Goal: Task Accomplishment & Management: Use online tool/utility

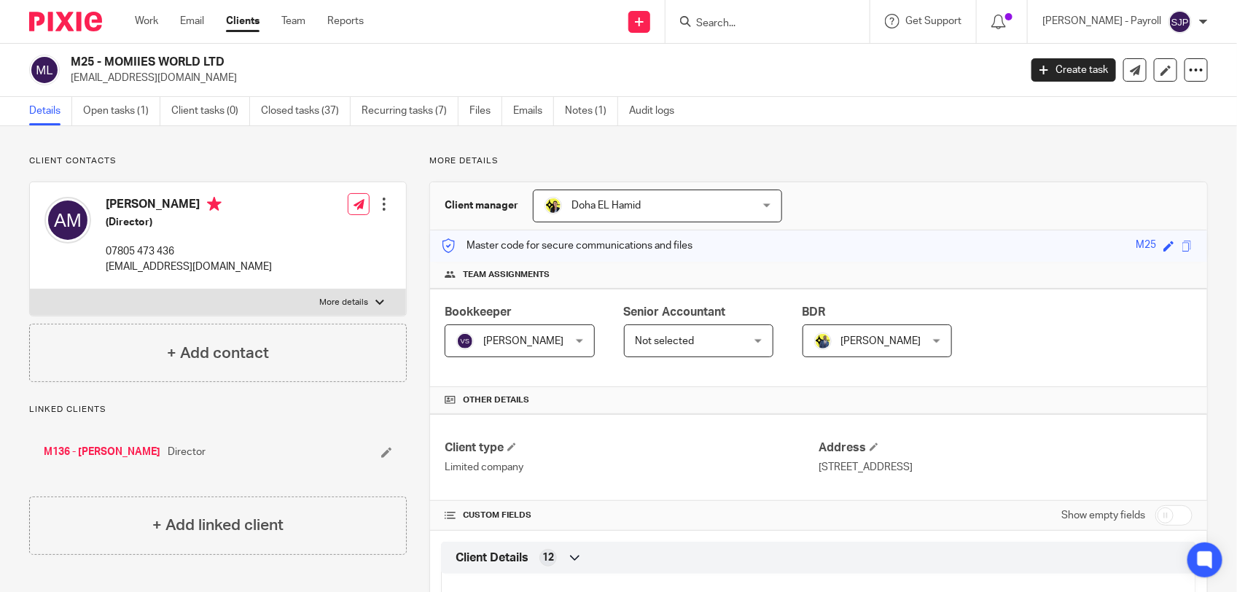
click at [810, 20] on input "Search" at bounding box center [760, 23] width 131 height 13
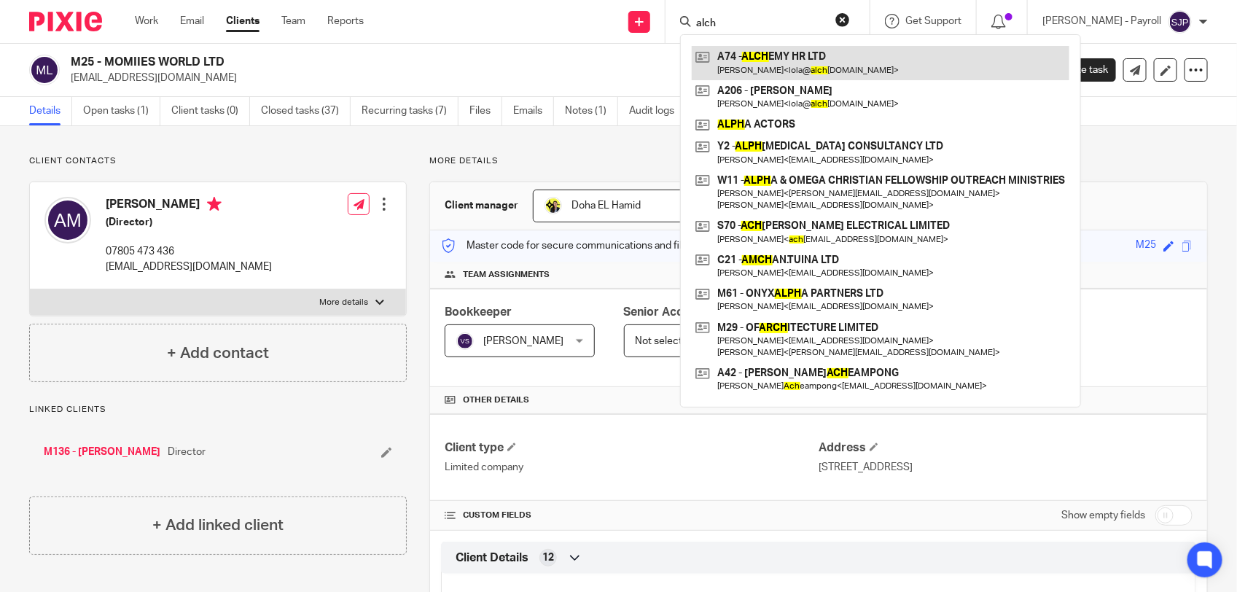
type input "alch"
click at [828, 68] on link at bounding box center [881, 63] width 378 height 34
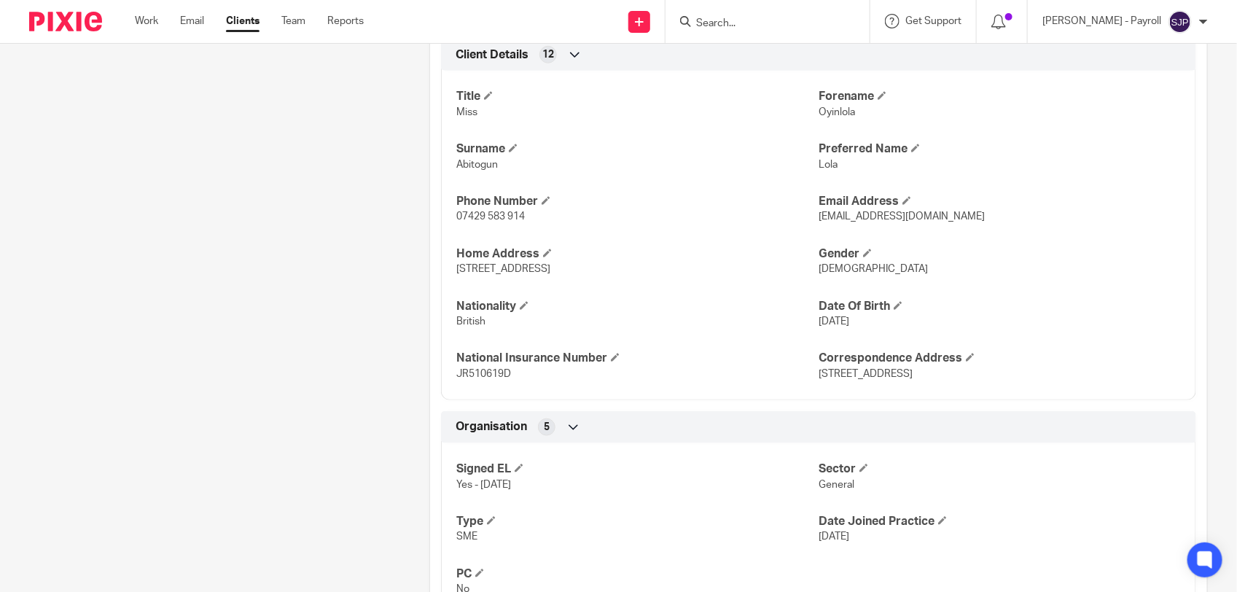
scroll to position [456, 0]
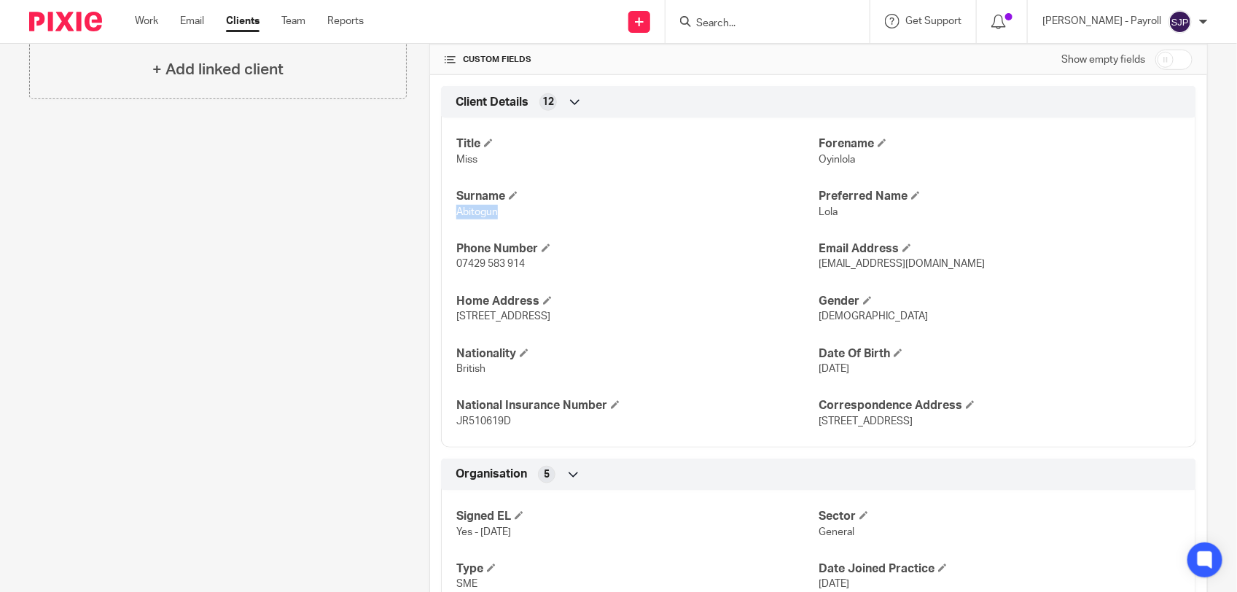
drag, startPoint x: 515, startPoint y: 219, endPoint x: 454, endPoint y: 224, distance: 60.7
click at [454, 224] on div "Title Miss Forename Oyinlola Surname Abitogun Preferred Name Lola Phone Number …" at bounding box center [818, 277] width 755 height 340
copy span "Abitogun"
click at [762, 18] on input "Search" at bounding box center [760, 23] width 131 height 13
paste input "Abitogun"
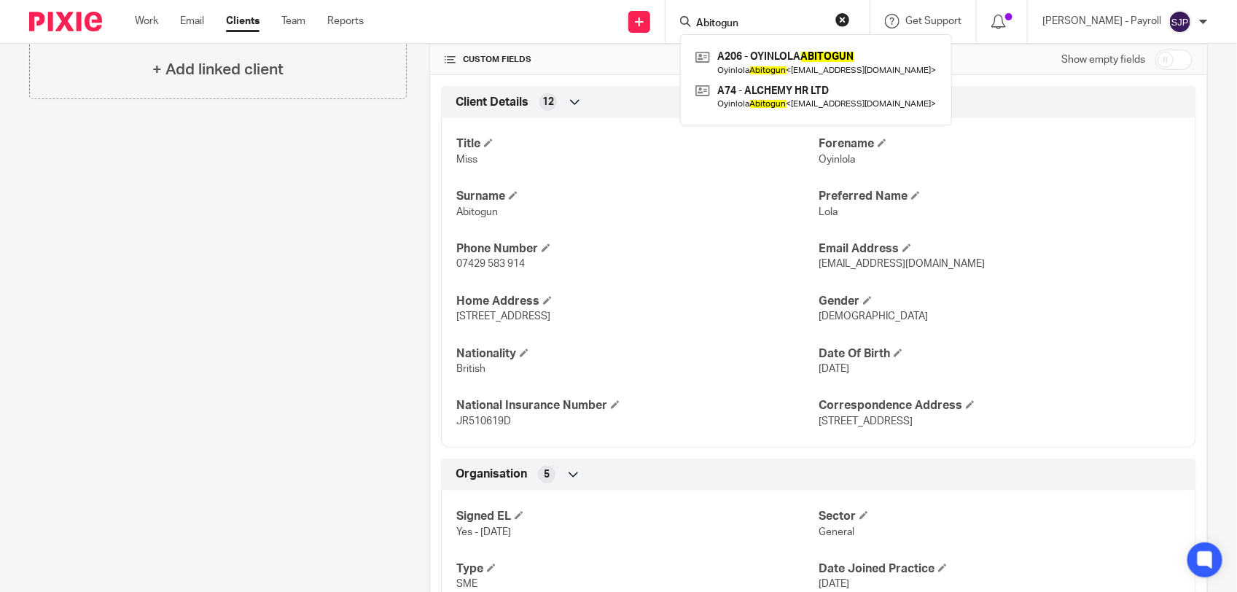
type input "Abitogun"
click at [200, 261] on div "Client contacts Oyinlola Abitogun (HR Consultant) 07429 583 914 lola@alchemy-hr…" at bounding box center [207, 584] width 400 height 1768
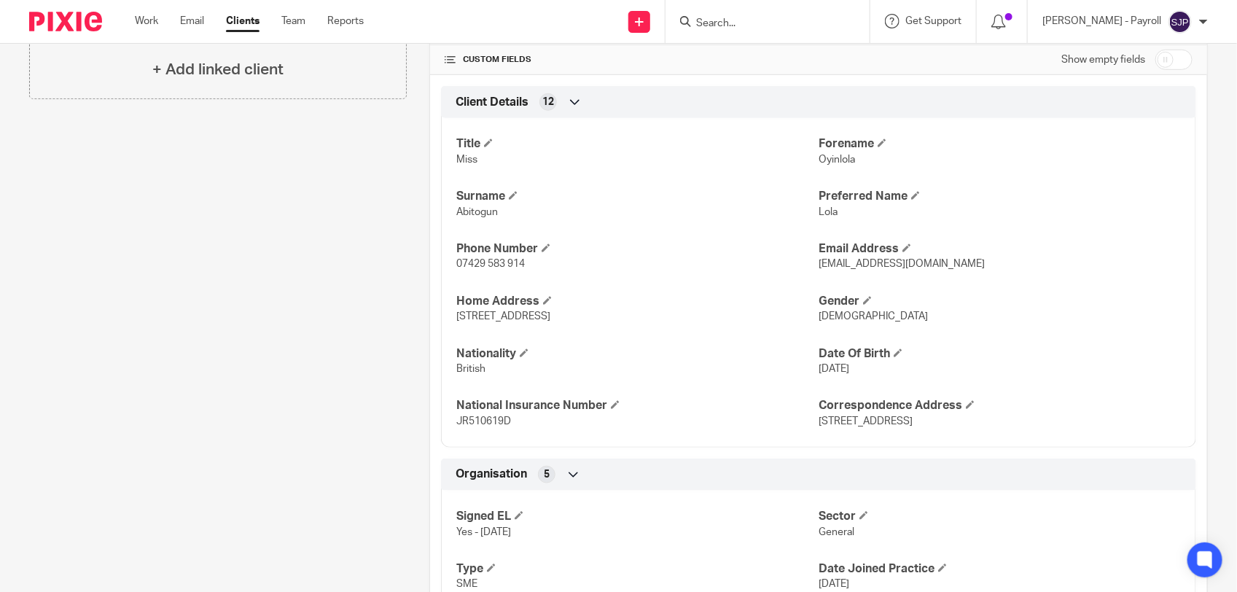
click at [760, 19] on input "Search" at bounding box center [760, 23] width 131 height 13
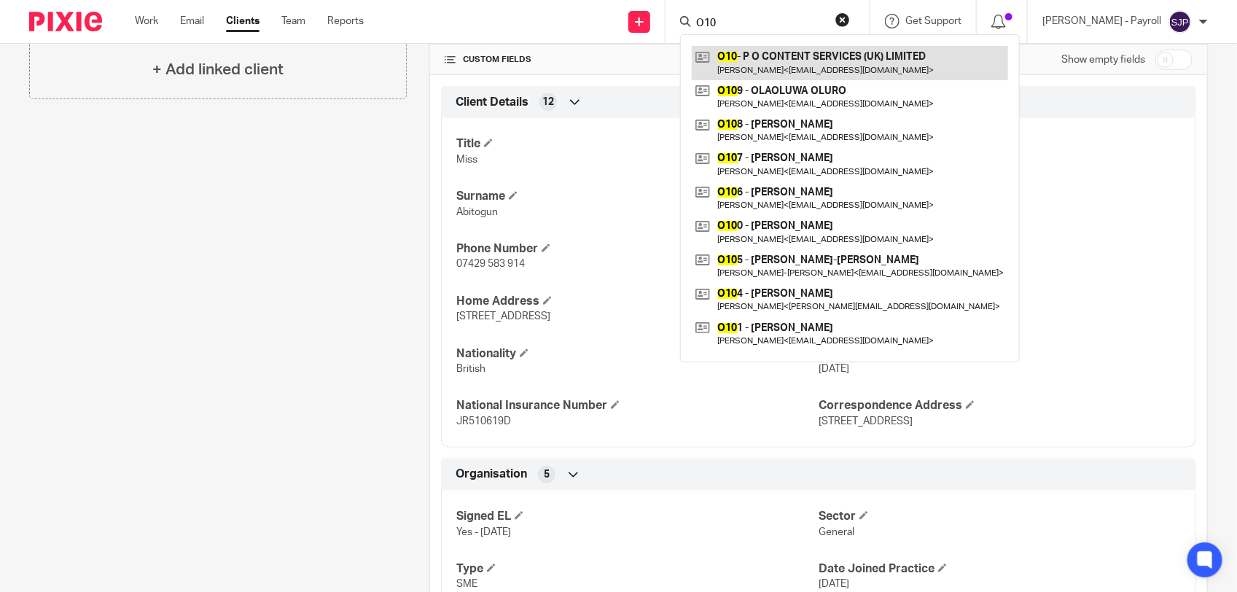
type input "O10"
click at [751, 59] on link at bounding box center [850, 63] width 316 height 34
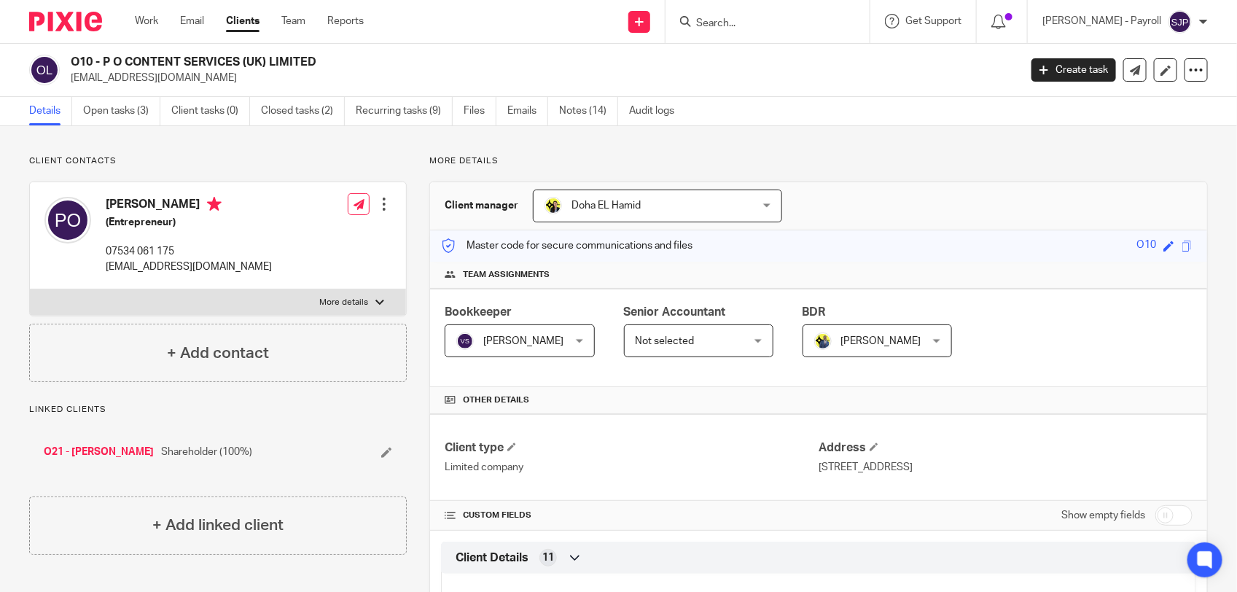
drag, startPoint x: 103, startPoint y: 64, endPoint x: 324, endPoint y: 63, distance: 221.6
click at [324, 63] on h2 "O10 - P O CONTENT SERVICES (UK) LIMITED" at bounding box center [446, 62] width 751 height 15
copy h2 "P O CONTENT SERVICES ([GEOGRAPHIC_DATA]) LIMITED"
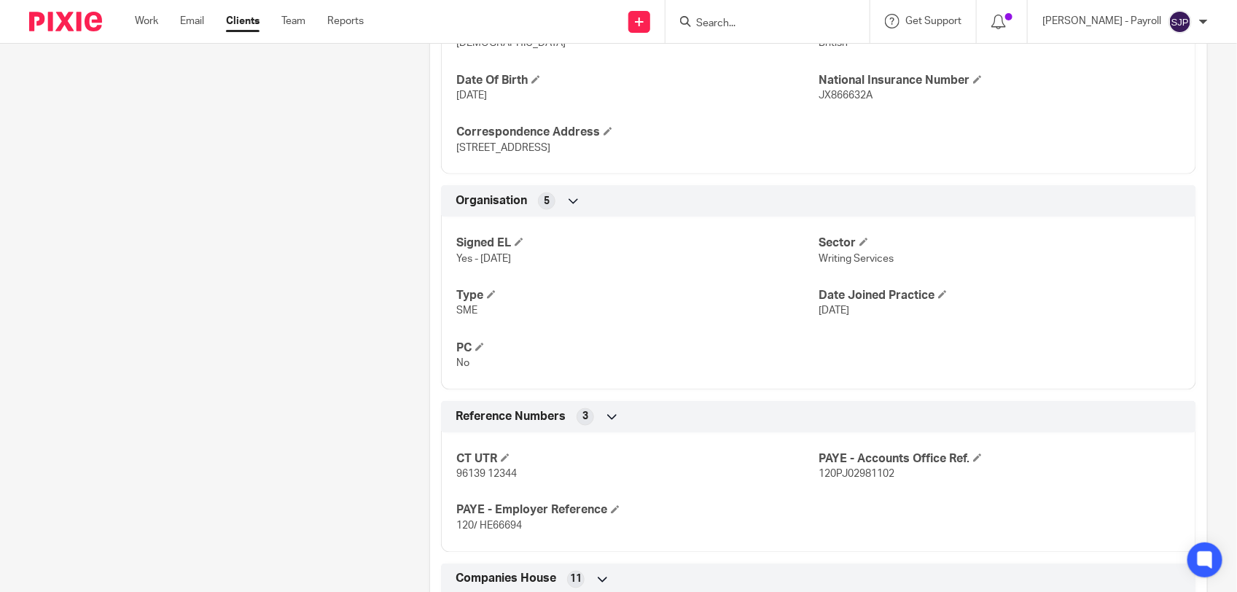
scroll to position [911, 0]
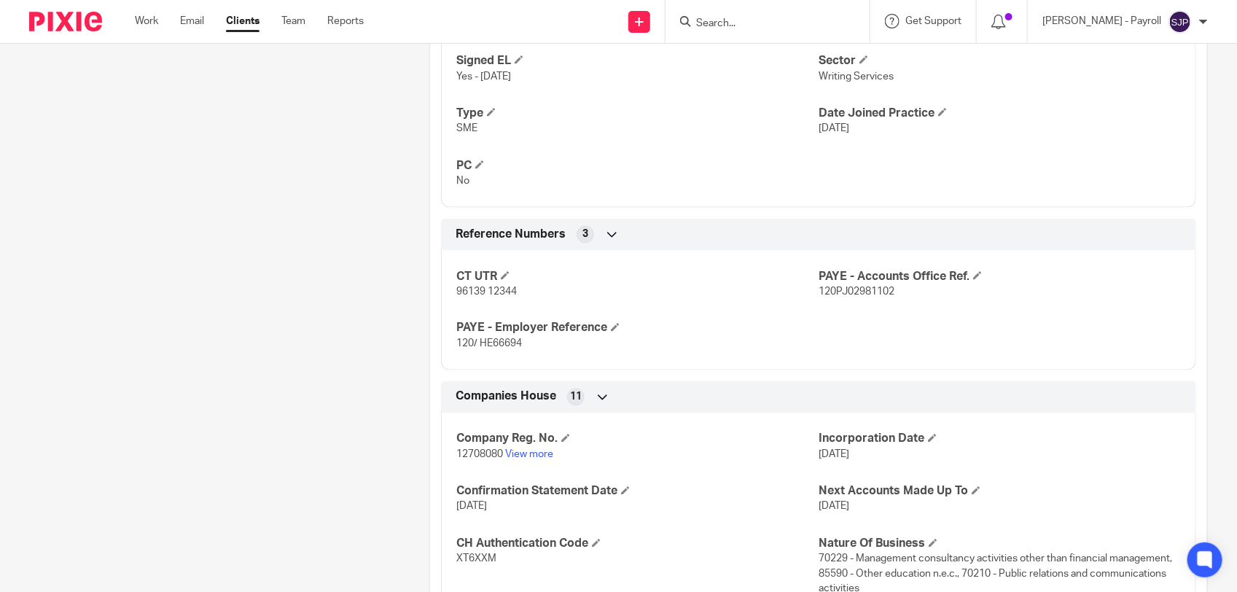
click at [499, 345] on span "120/ HE66694" at bounding box center [489, 344] width 66 height 10
copy span "HE66694"
click at [819, 294] on span "120PJ02981102" at bounding box center [857, 291] width 76 height 10
click at [819, 293] on span "120PJ02981102" at bounding box center [857, 291] width 76 height 10
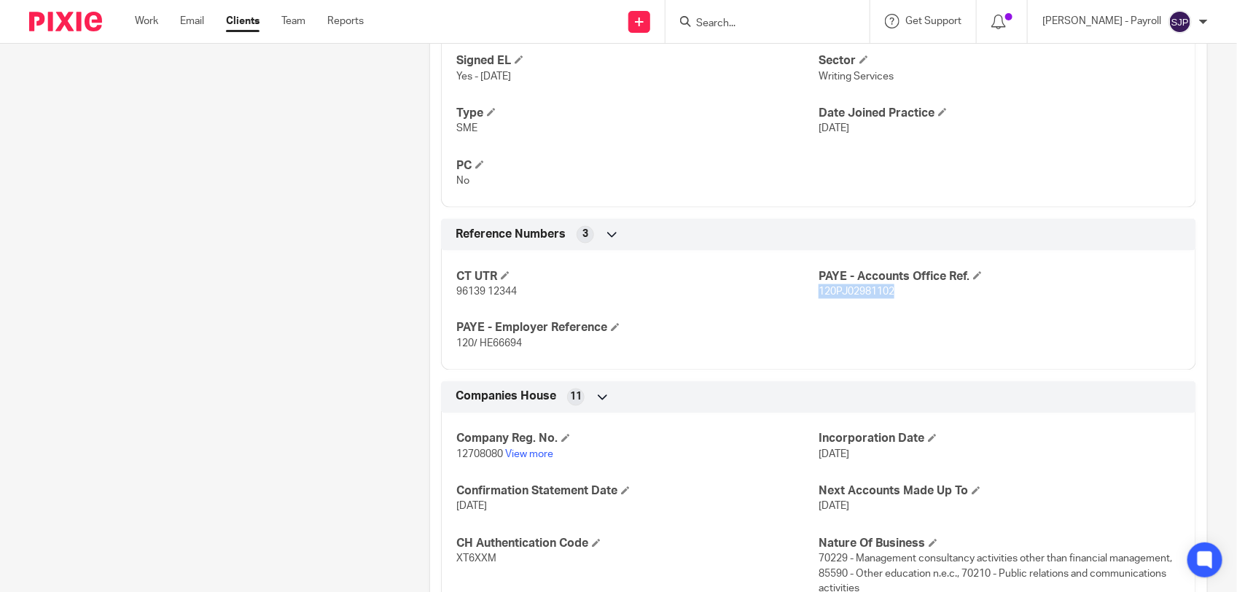
click at [819, 293] on span "120PJ02981102" at bounding box center [857, 291] width 76 height 10
copy span "120PJ02981102"
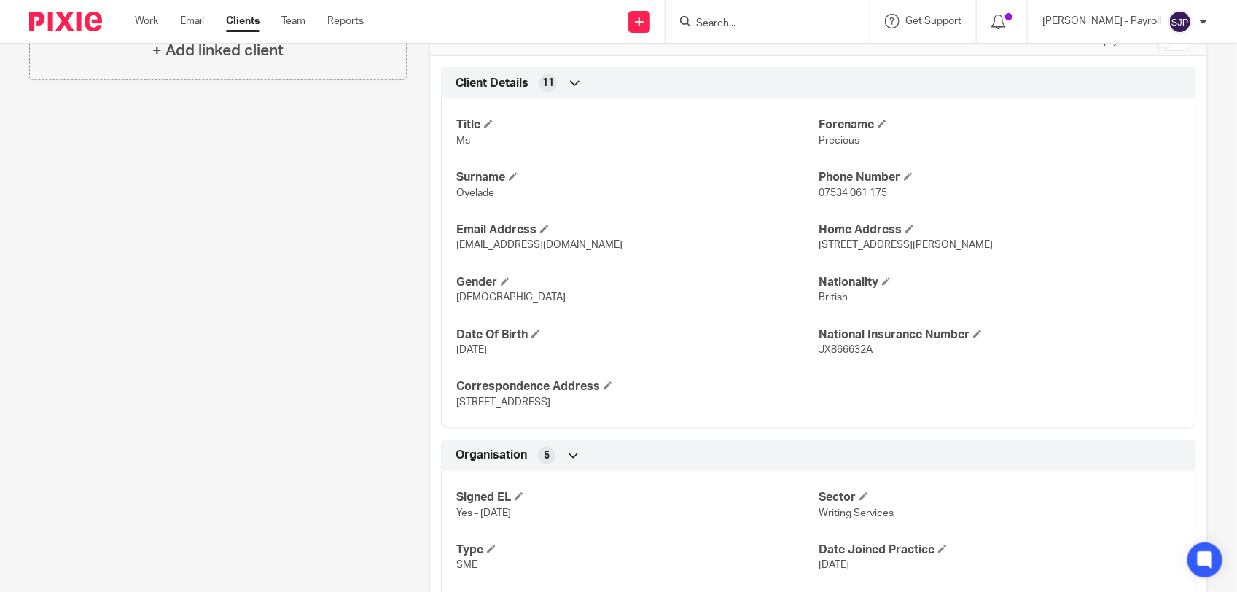
scroll to position [456, 0]
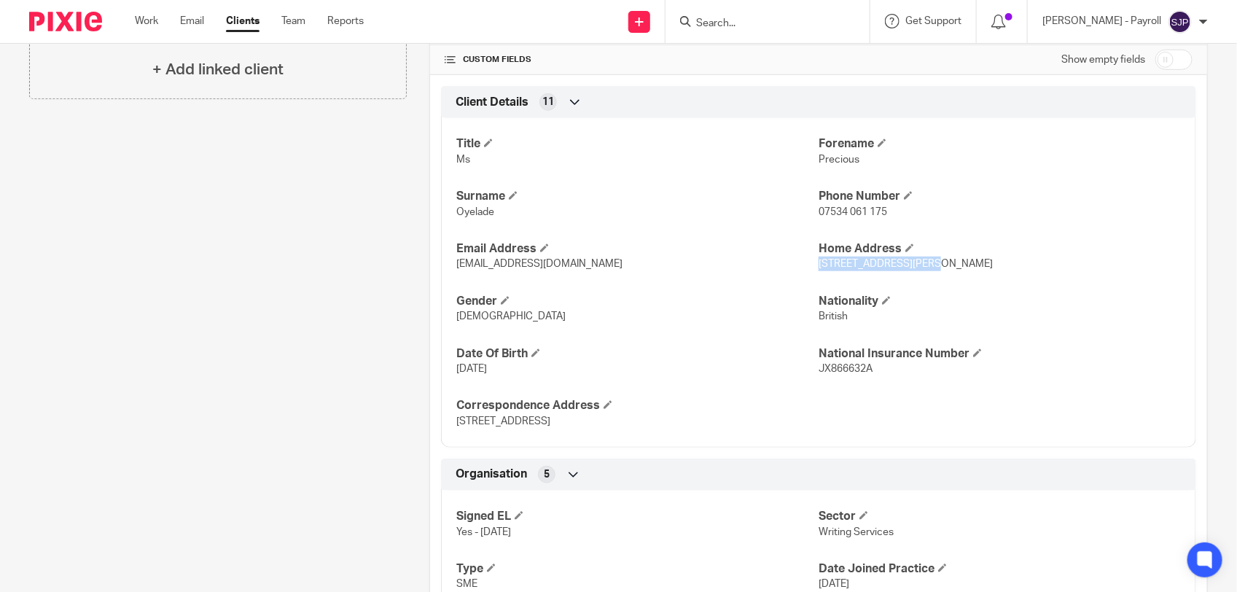
drag, startPoint x: 810, startPoint y: 270, endPoint x: 908, endPoint y: 270, distance: 98.4
click at [908, 270] on p "1 Angela Carter Close, London, SW9 7NB" at bounding box center [1000, 264] width 362 height 15
copy span "1 Angela Carter Close"
click at [926, 268] on span "1 Angela Carter Close, London, SW9 7NB" at bounding box center [906, 264] width 174 height 10
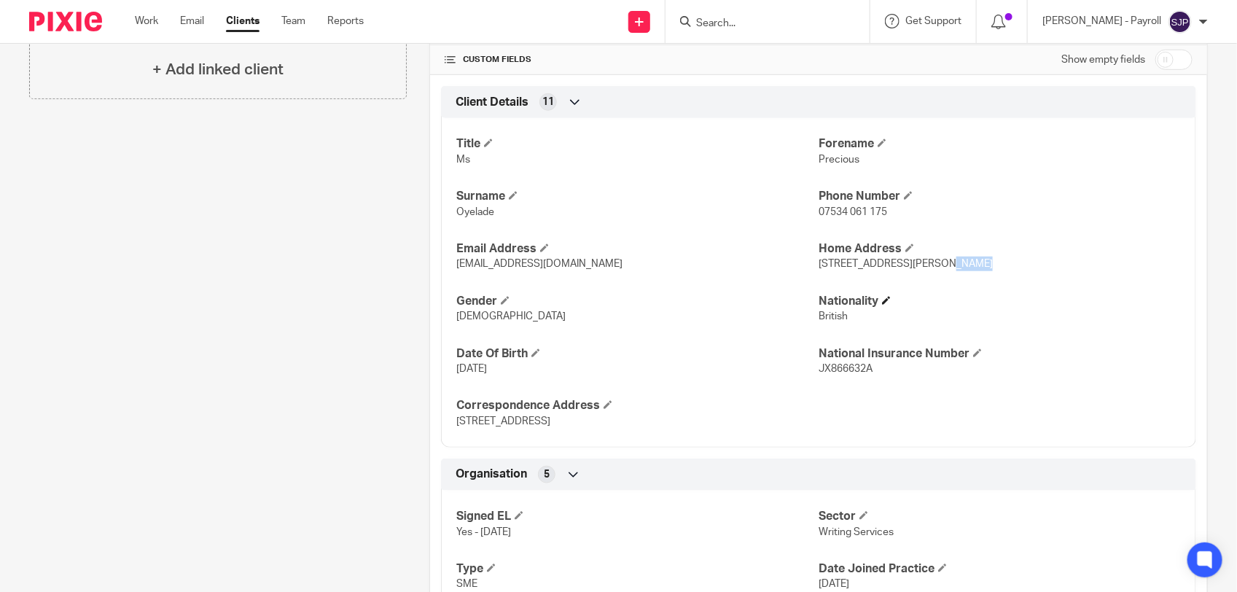
copy span "London"
drag, startPoint x: 960, startPoint y: 270, endPoint x: 983, endPoint y: 268, distance: 22.7
click at [983, 268] on span "1 Angela Carter Close, London, SW9 7NB" at bounding box center [906, 264] width 174 height 10
drag, startPoint x: 983, startPoint y: 268, endPoint x: 1026, endPoint y: 268, distance: 43.7
click at [1026, 268] on p "1 Angela Carter Close, London, SW9 7NB" at bounding box center [1000, 264] width 362 height 15
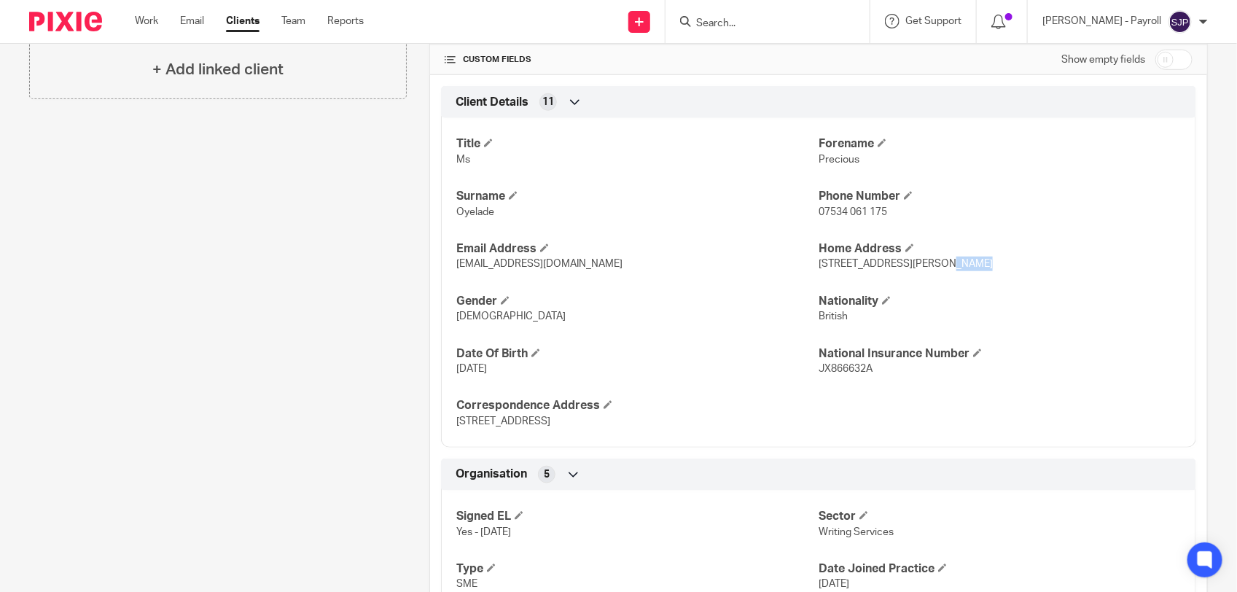
copy span "SW9 7NB"
drag, startPoint x: 592, startPoint y: 270, endPoint x: 441, endPoint y: 270, distance: 150.9
click at [441, 270] on div "Title Ms Forename Precious Surname Oyelade Phone Number 07534 061 175 Email Add…" at bounding box center [818, 277] width 755 height 340
copy span "preciousoyelade@gmail.com"
click at [673, 292] on div "Title Ms Forename Precious Surname Oyelade Phone Number 07534 061 175 Email Add…" at bounding box center [818, 277] width 755 height 340
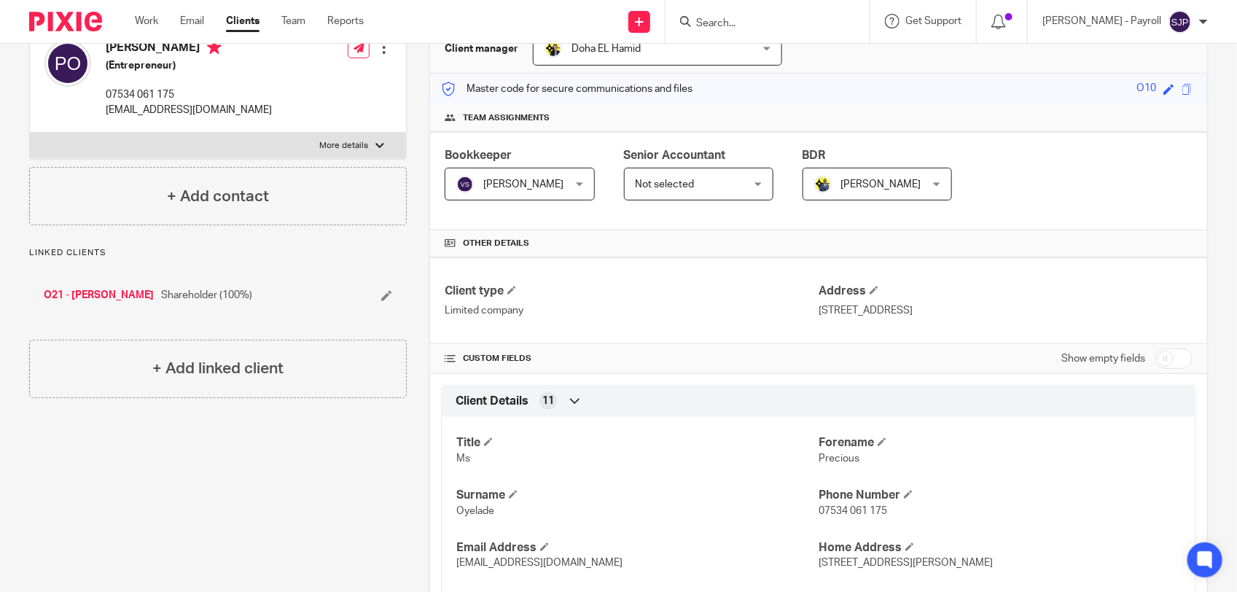
scroll to position [0, 0]
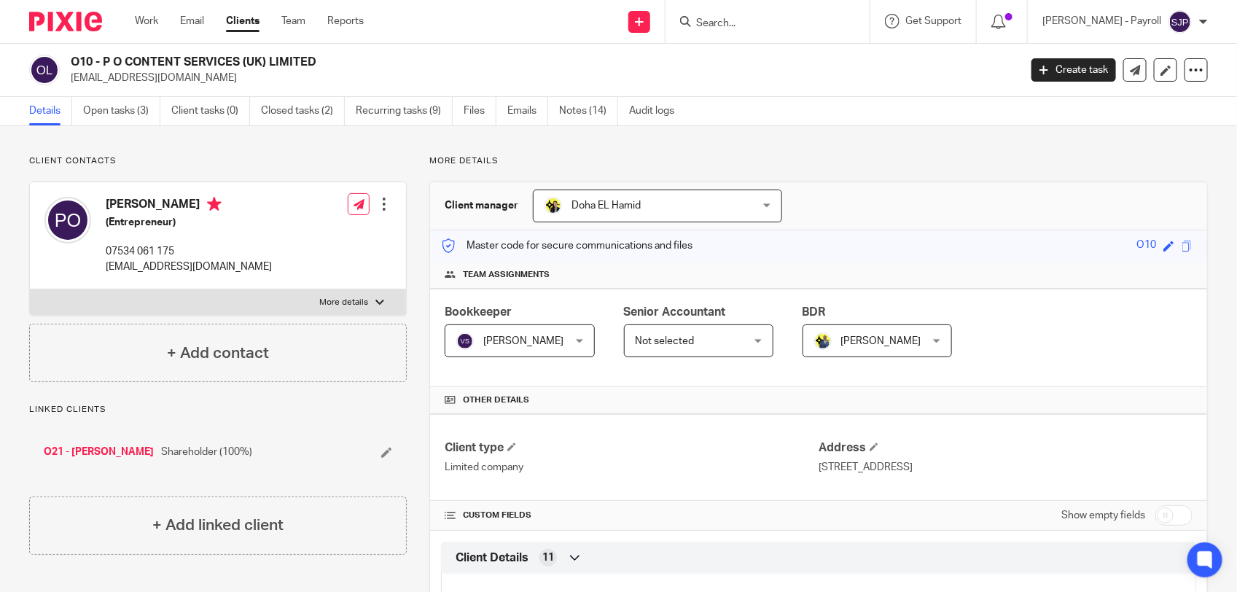
click at [110, 208] on h4 "Precious Oyelade" at bounding box center [189, 206] width 166 height 18
drag, startPoint x: 104, startPoint y: 208, endPoint x: 200, endPoint y: 204, distance: 96.3
click at [200, 204] on div "Precious Oyelade (Entrepreneur) 07534 061 175 preciousoyelade@gmail.com" at bounding box center [157, 236] width 227 height 92
copy h4 "Precious Oyelade"
drag, startPoint x: 255, startPoint y: 271, endPoint x: 104, endPoint y: 271, distance: 151.6
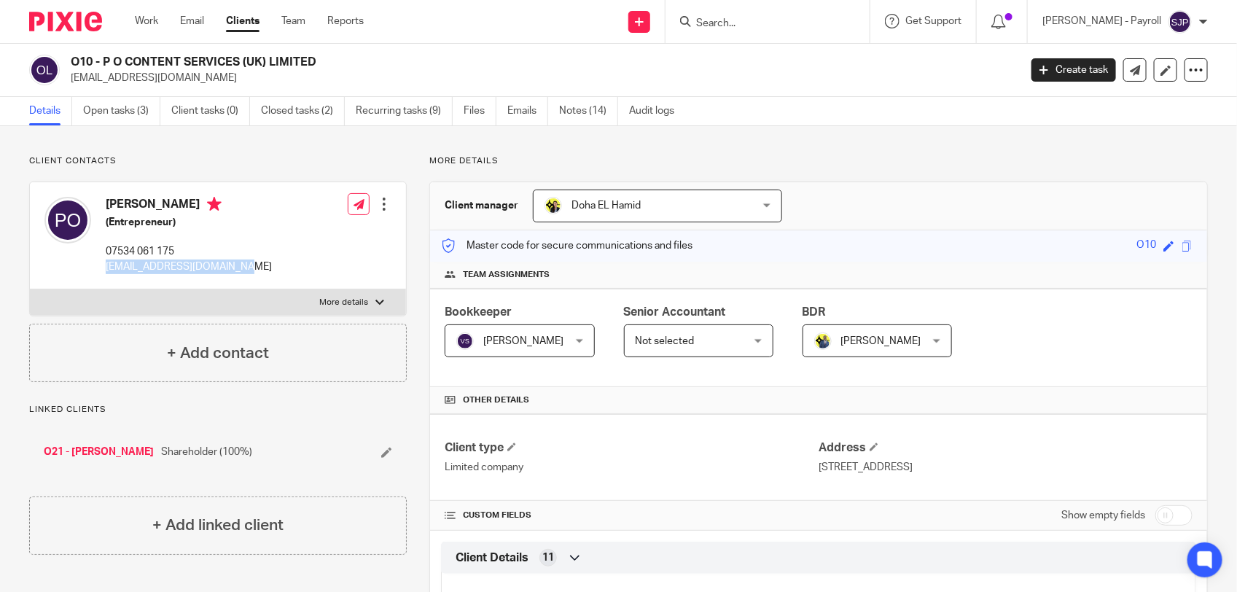
click at [104, 271] on div "Precious Oyelade (Entrepreneur) 07534 061 175 preciousoyelade@gmail.com Edit co…" at bounding box center [218, 235] width 376 height 107
copy p "preciousoyelade@gmail.com"
click at [286, 248] on div "Precious Oyelade (Entrepreneur) 07534 061 175 preciousoyelade@gmail.com Edit co…" at bounding box center [218, 235] width 376 height 107
click at [132, 117] on link "Open tasks (3)" at bounding box center [121, 111] width 77 height 28
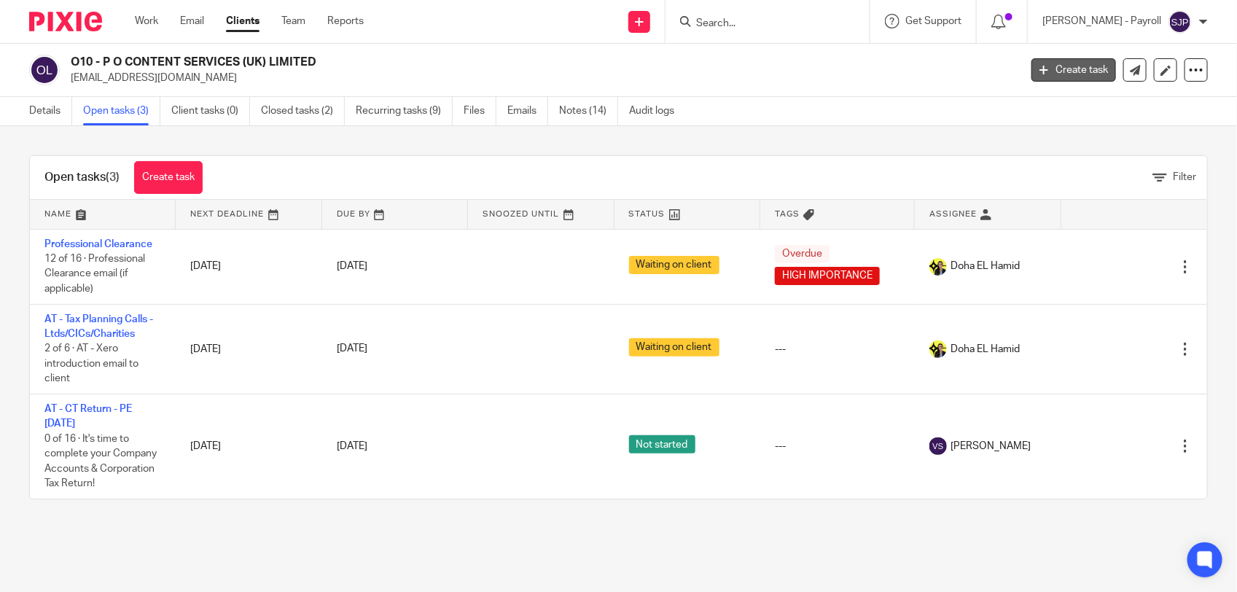
click at [1052, 74] on link "Create task" at bounding box center [1073, 69] width 85 height 23
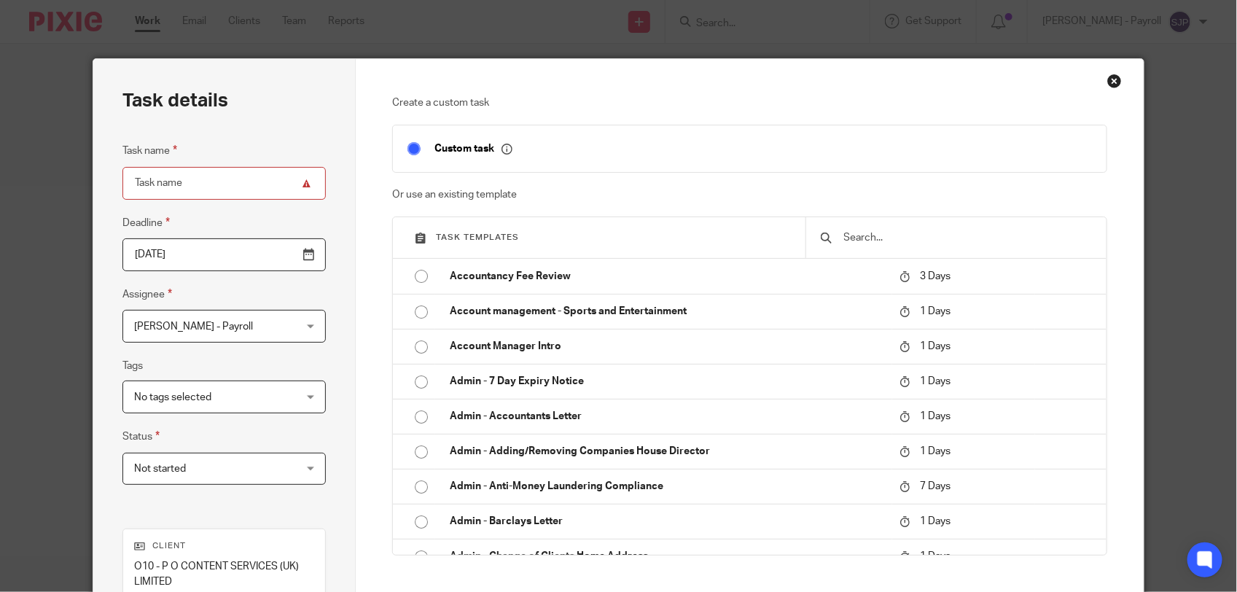
click at [891, 238] on input "text" at bounding box center [967, 238] width 249 height 16
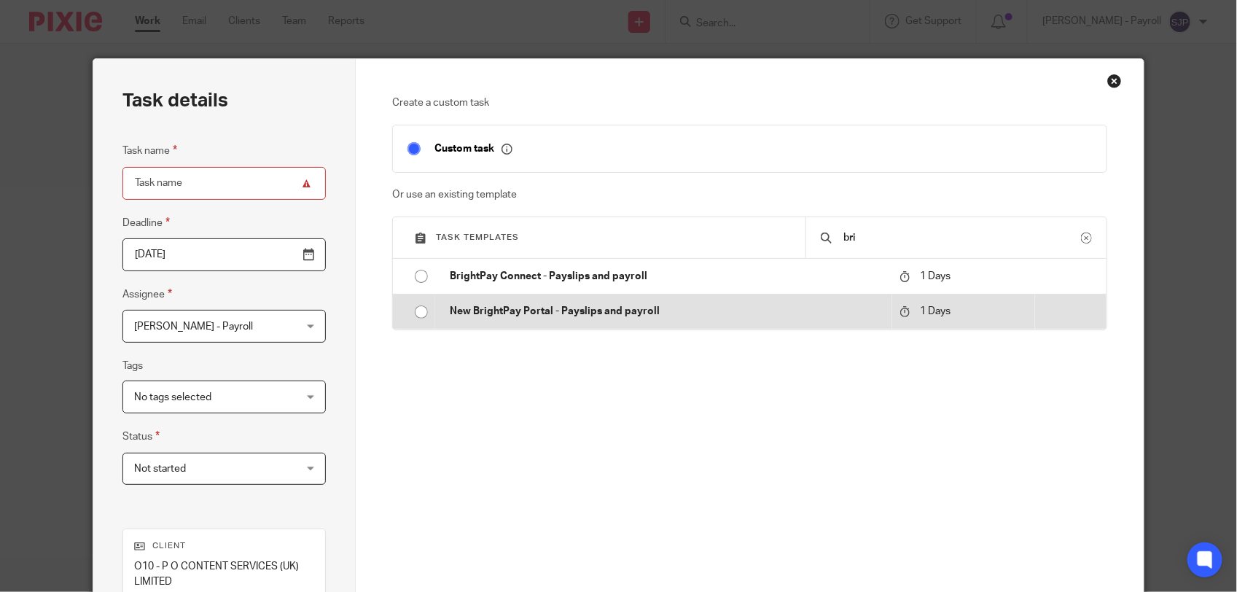
type input "bri"
click at [644, 318] on p "New BrightPay Portal - Payslips and payroll" at bounding box center [667, 311] width 435 height 15
type input "2025-09-26"
type input "New BrightPay Portal - Payslips and payroll"
checkbox input "false"
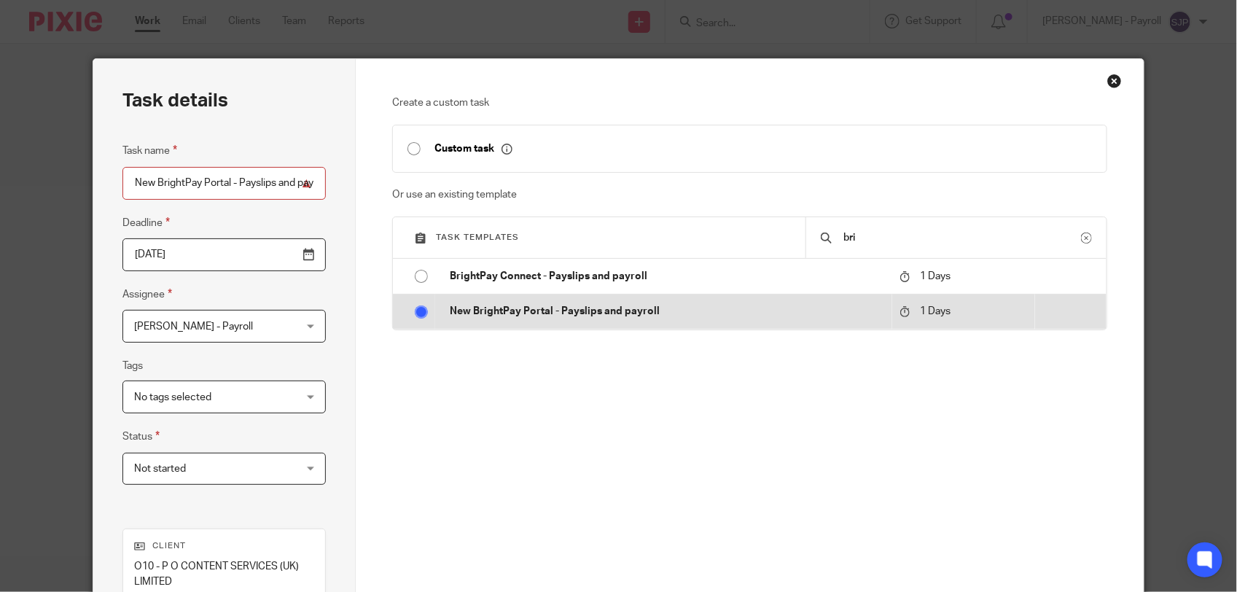
radio input "true"
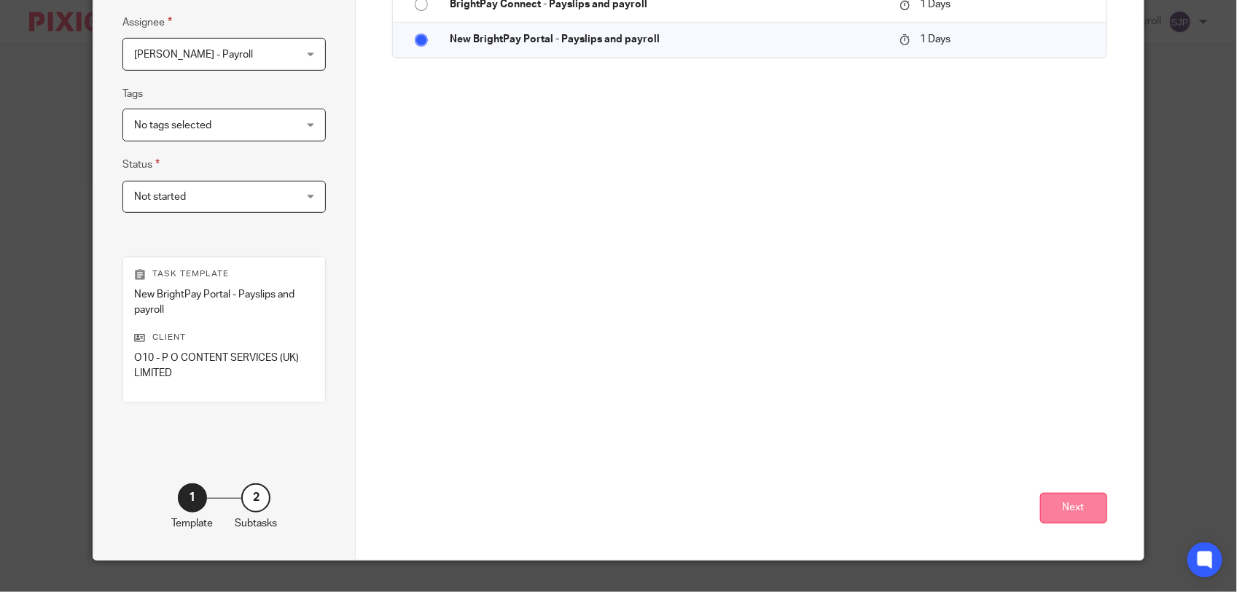
scroll to position [273, 0]
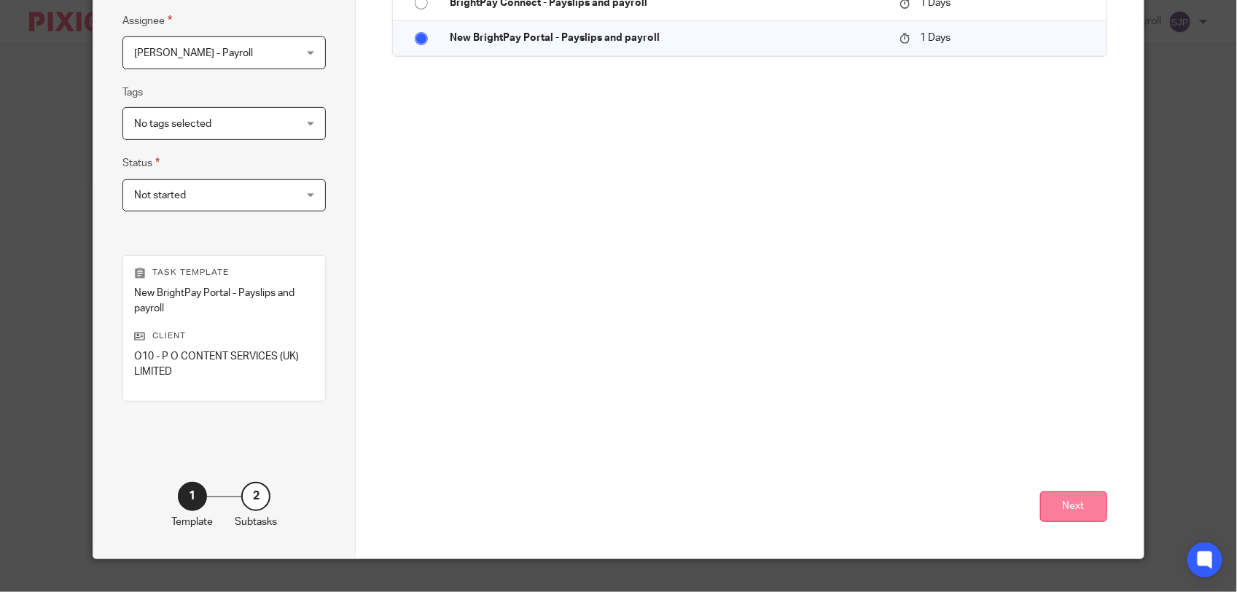
click at [1071, 512] on button "Next" at bounding box center [1073, 506] width 67 height 31
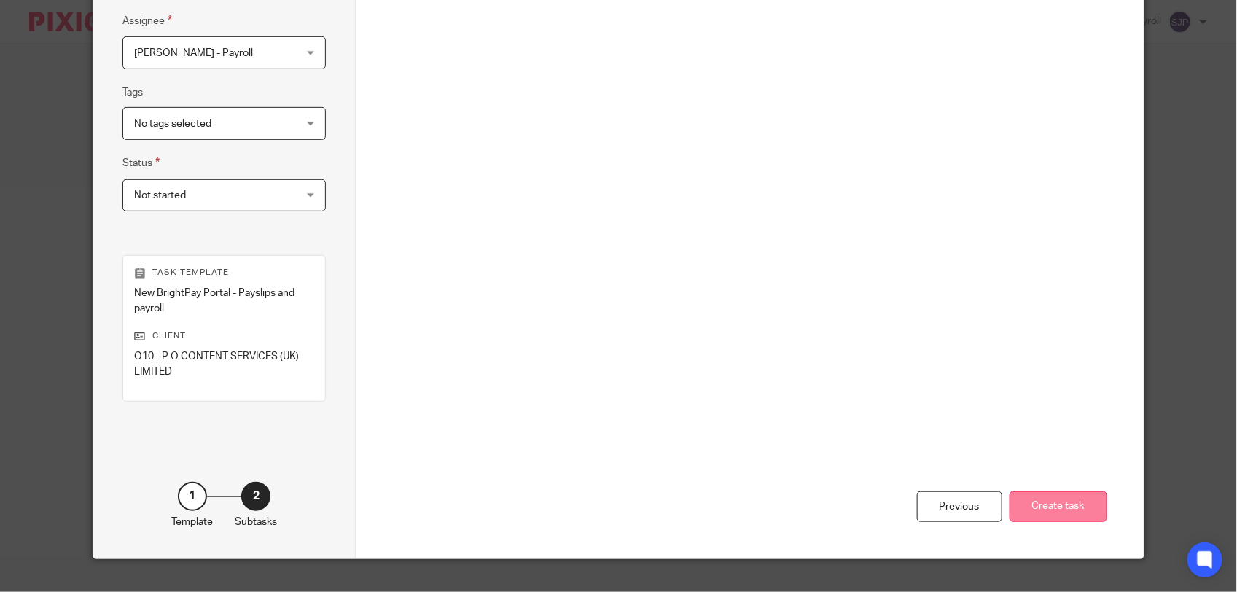
click at [1071, 507] on button "Create task" at bounding box center [1059, 506] width 98 height 31
